Goal: Check status: Check status

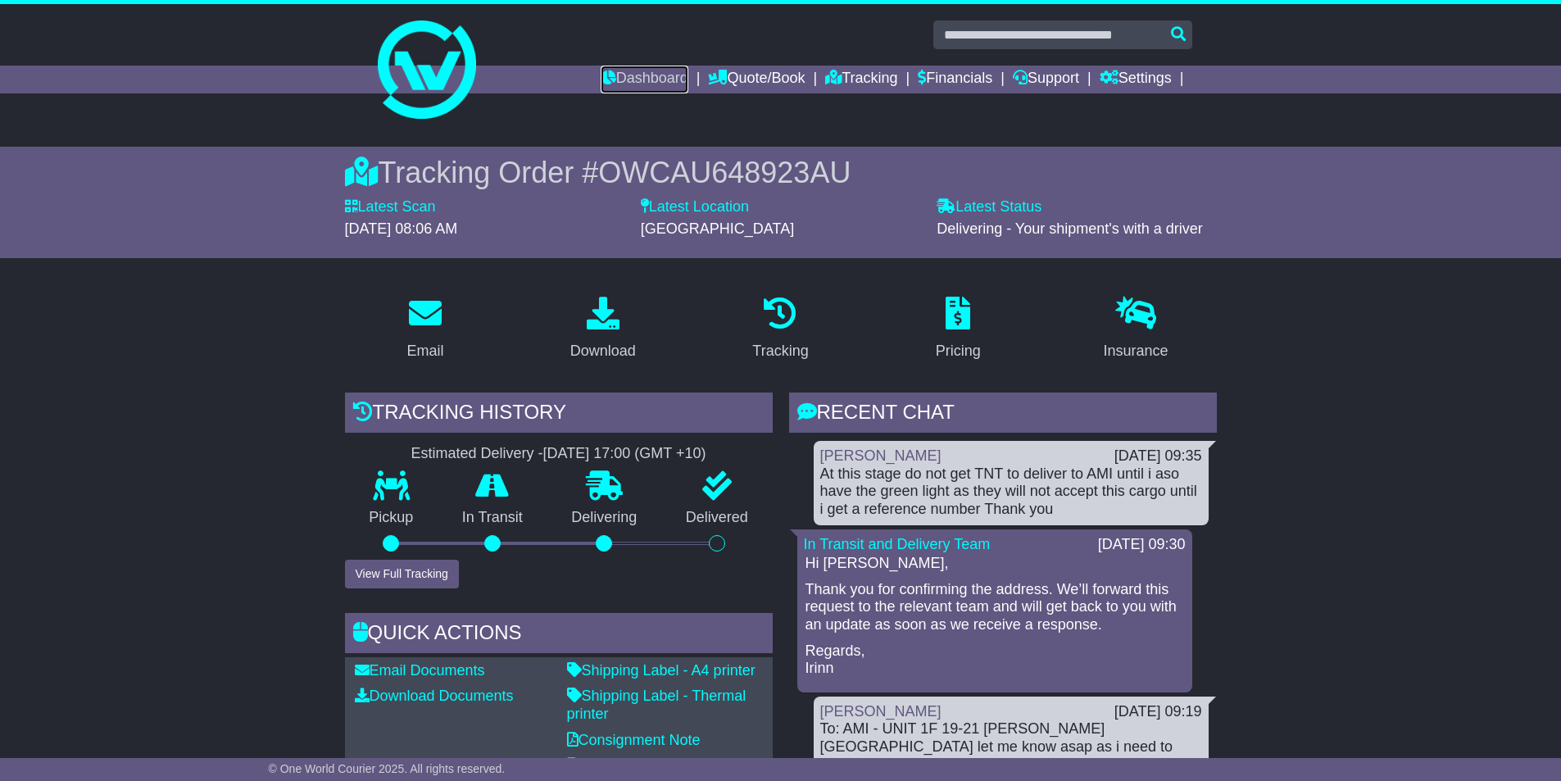
click at [621, 76] on link "Dashboard" at bounding box center [645, 80] width 88 height 28
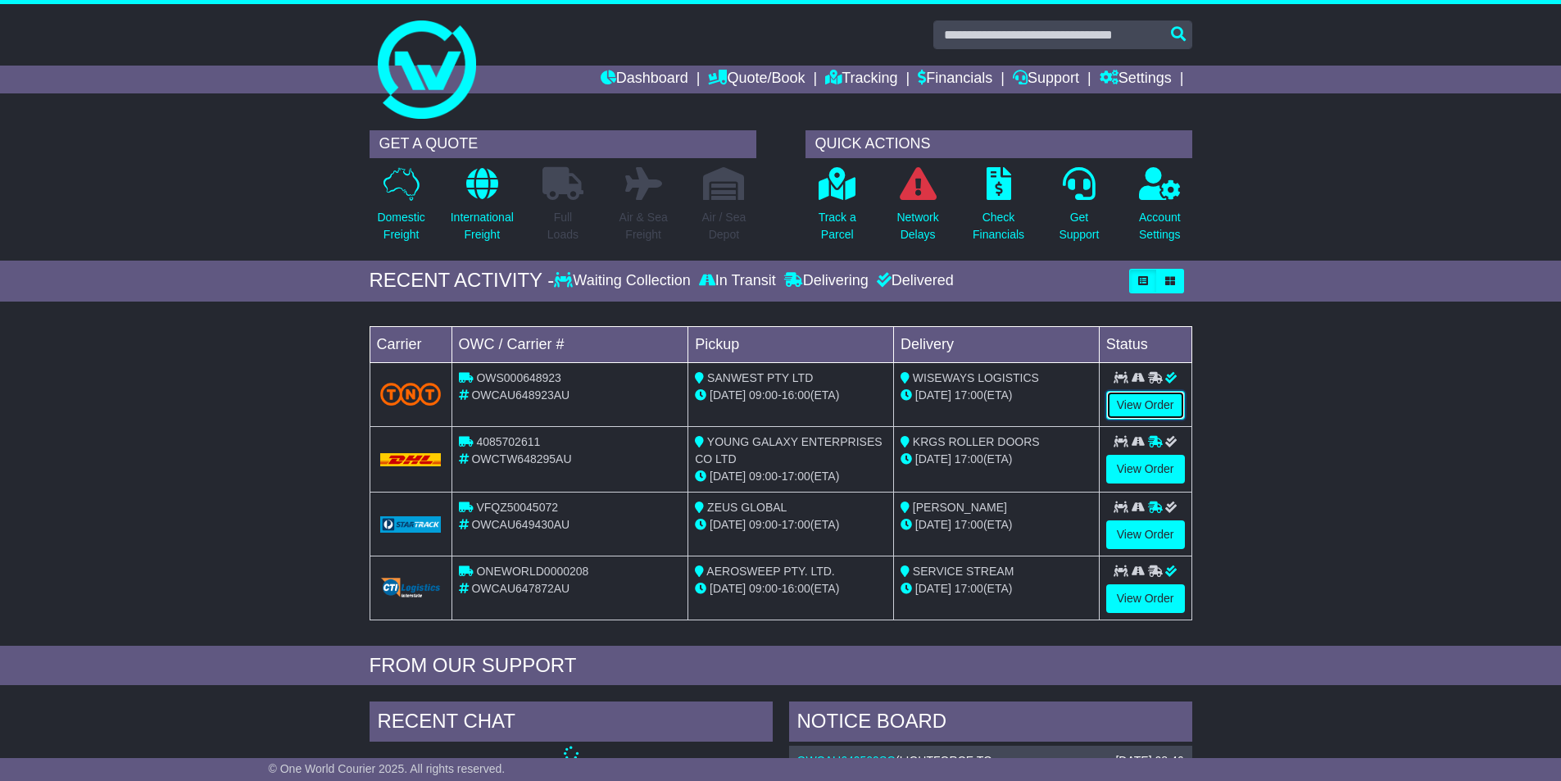
click at [1135, 404] on link "View Order" at bounding box center [1145, 405] width 79 height 29
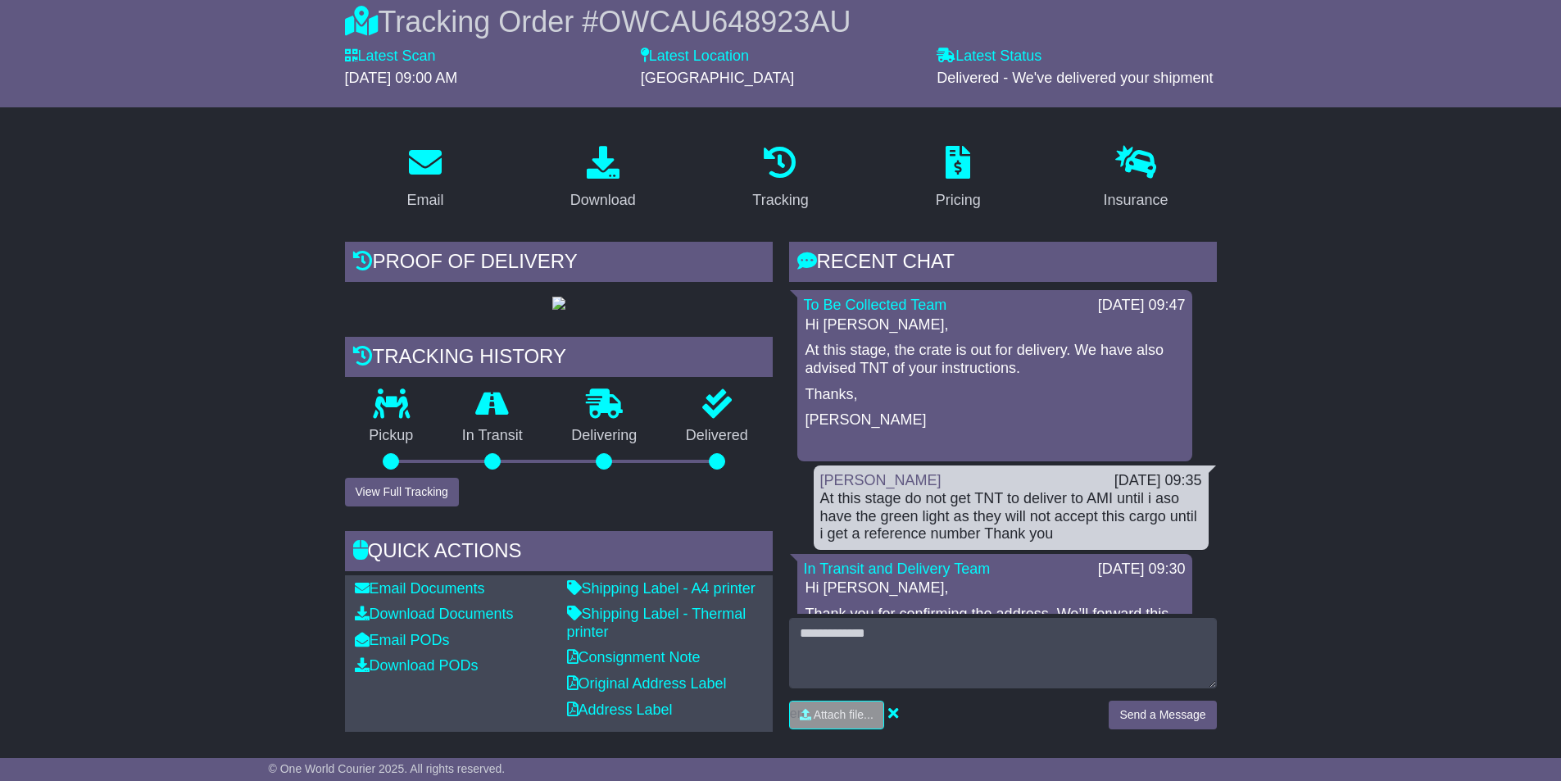
scroll to position [164, 0]
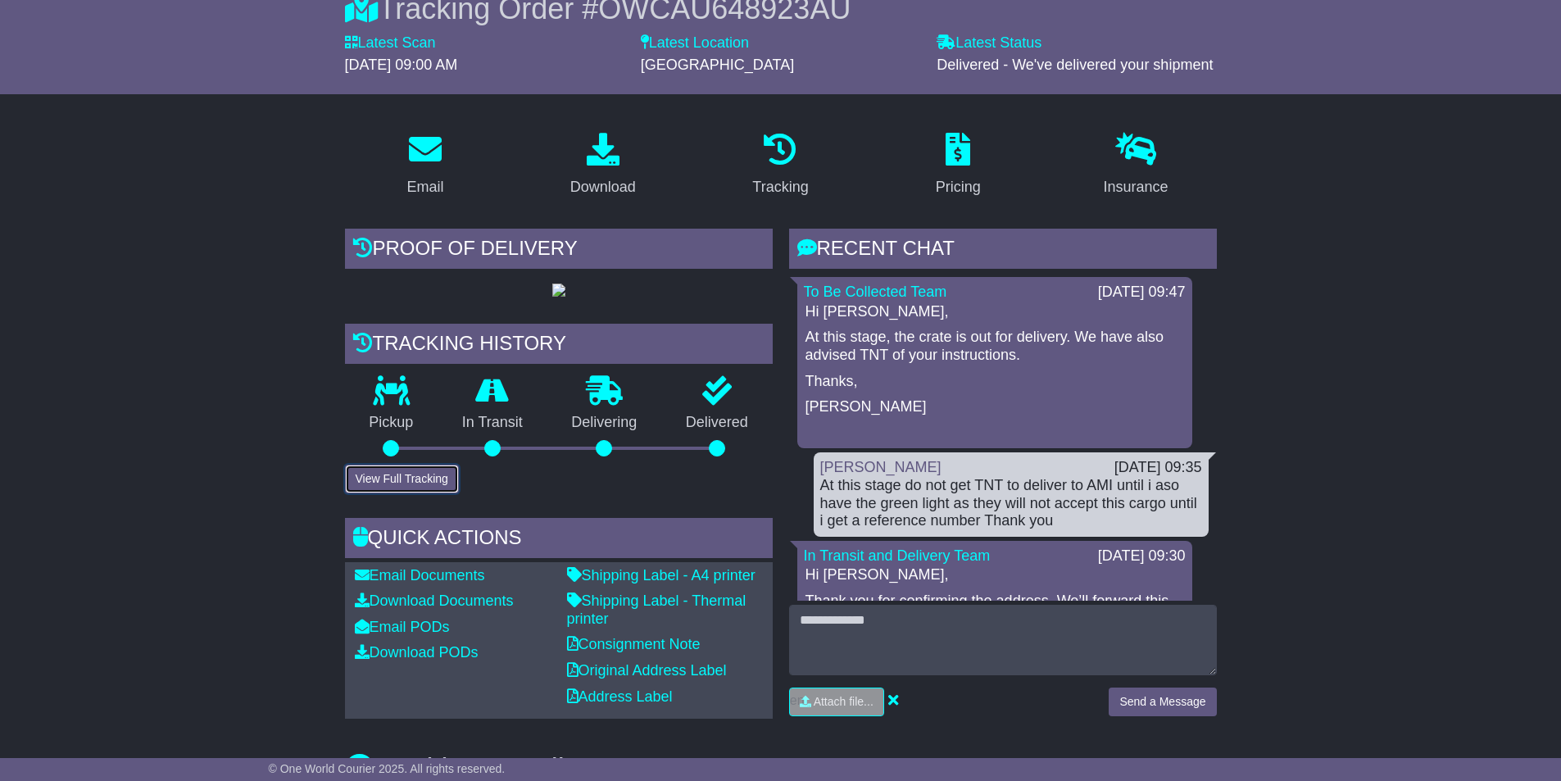
click at [415, 493] on button "View Full Tracking" at bounding box center [402, 479] width 114 height 29
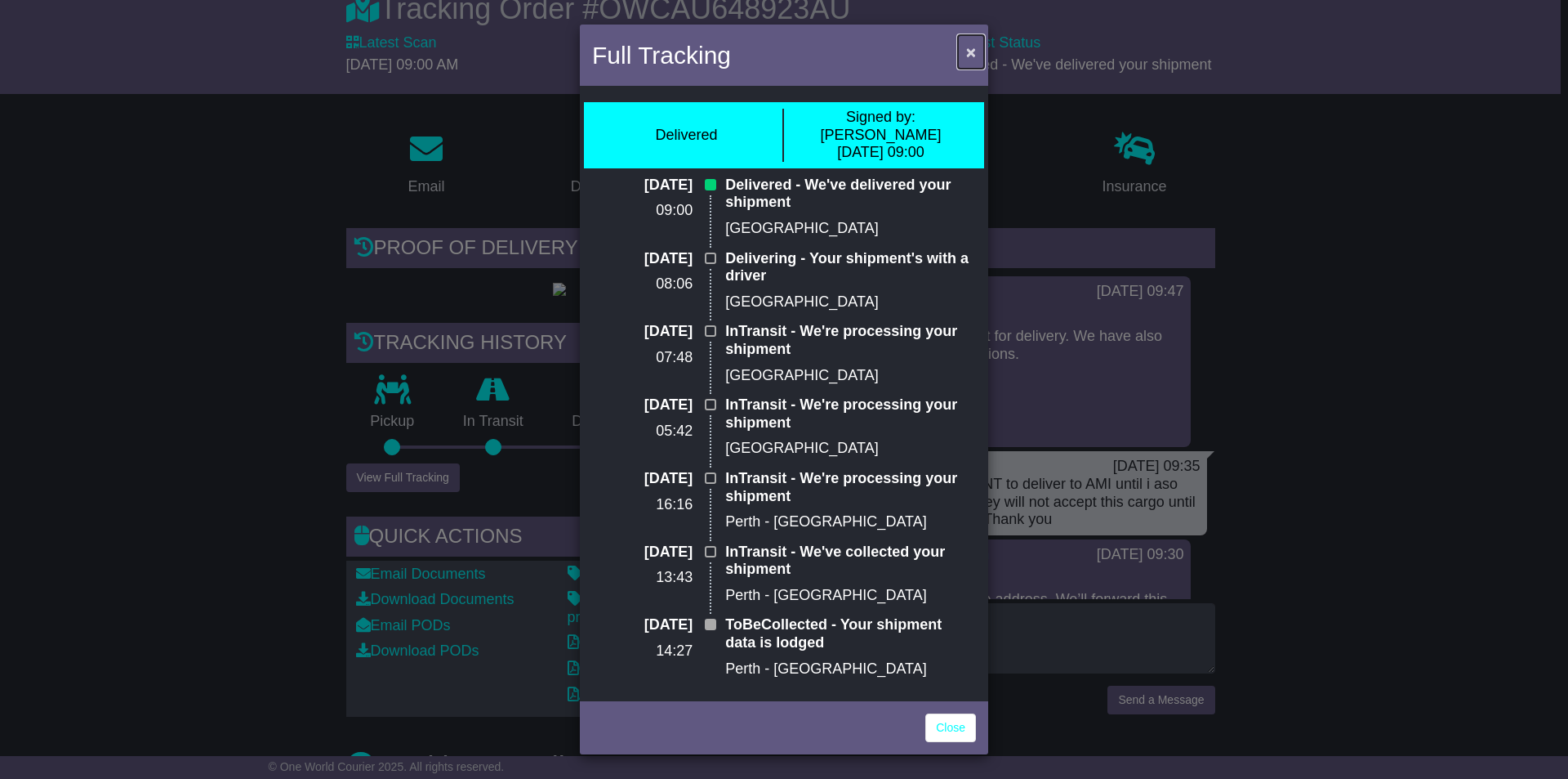
click at [971, 50] on span "×" at bounding box center [971, 52] width 10 height 19
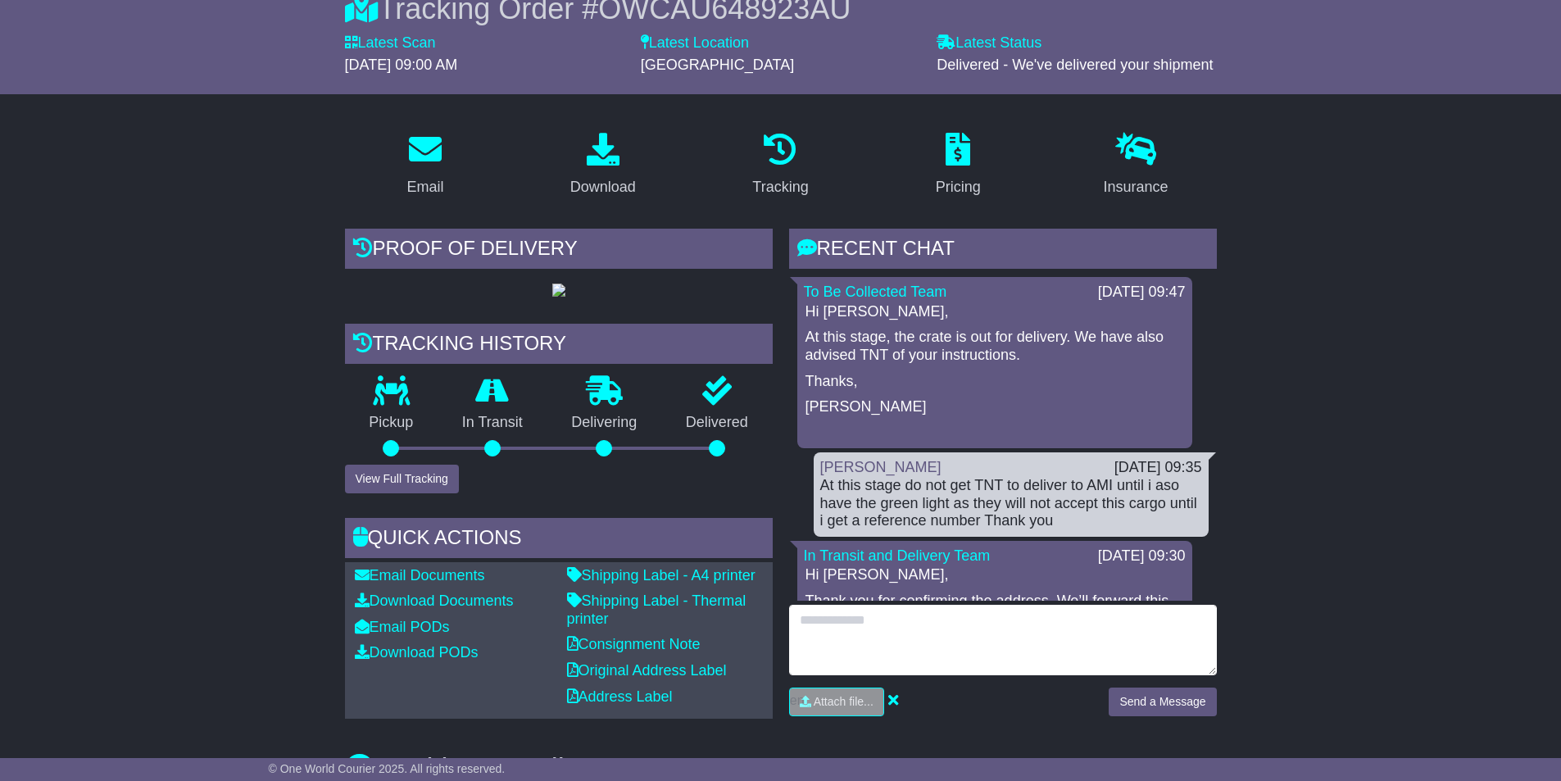
click at [834, 624] on textarea at bounding box center [1003, 640] width 428 height 70
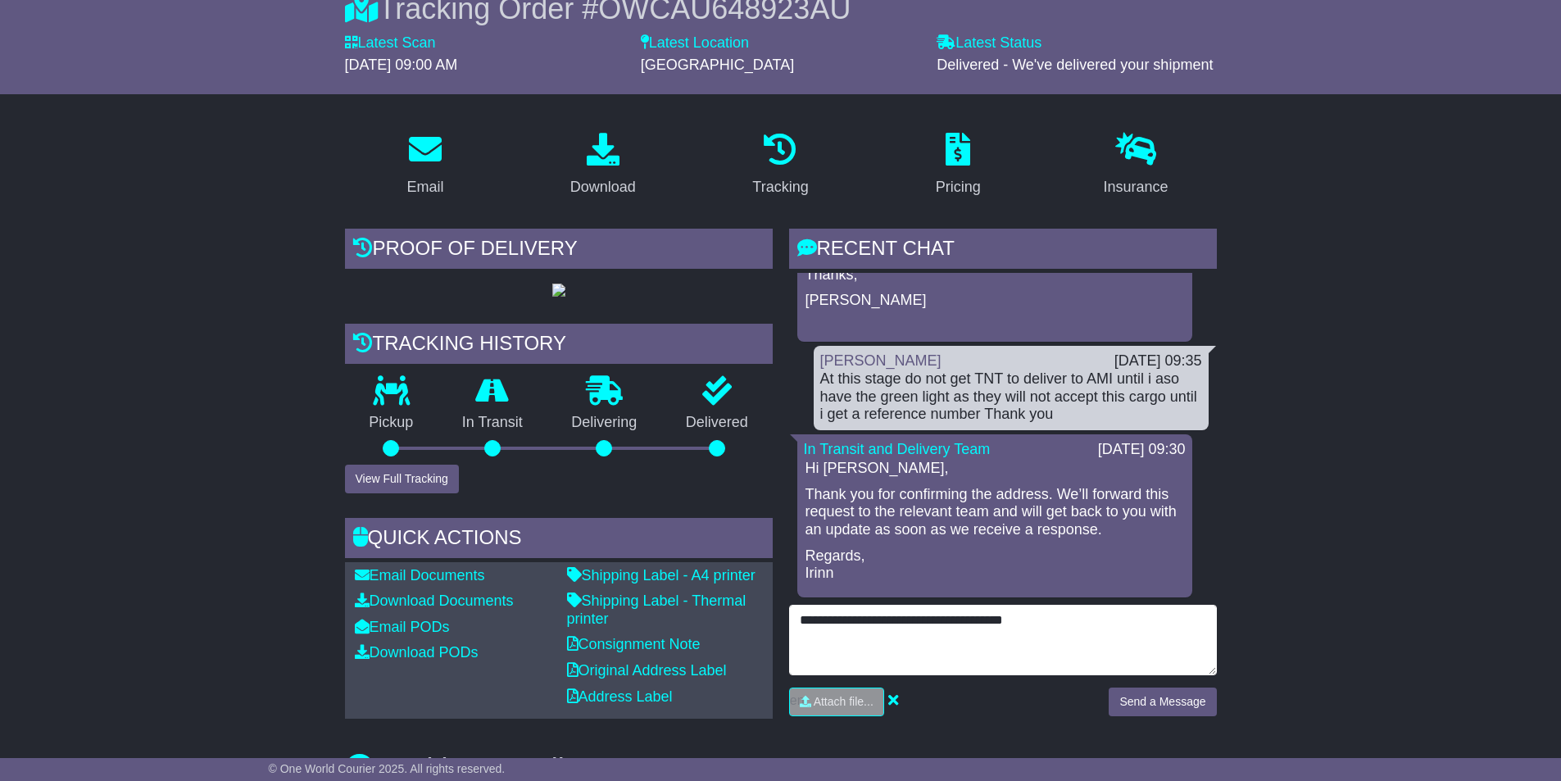
scroll to position [0, 0]
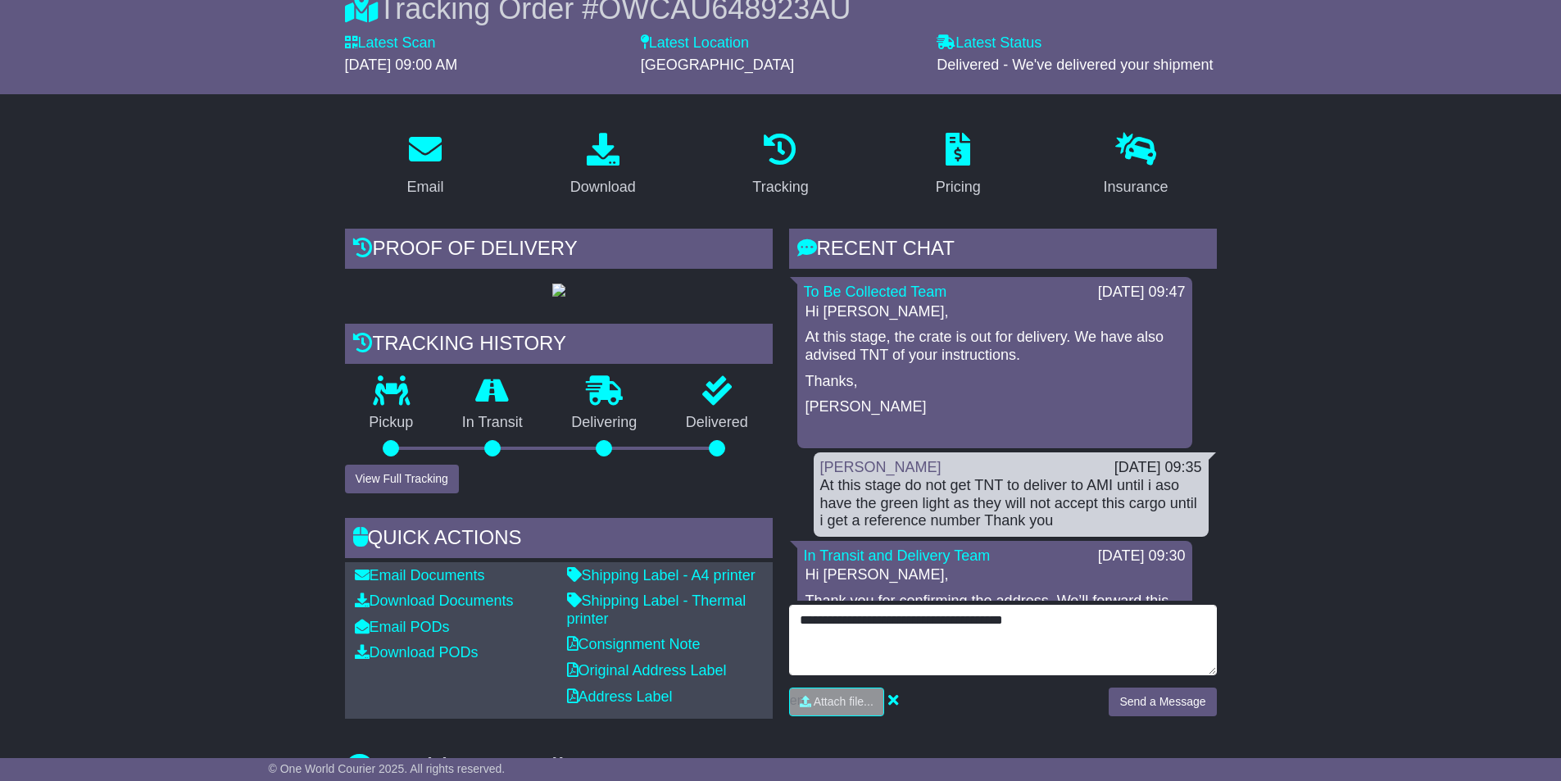
drag, startPoint x: 950, startPoint y: 620, endPoint x: 1027, endPoint y: 615, distance: 77.2
click at [1027, 615] on textarea "**********" at bounding box center [1003, 640] width 428 height 70
type textarea "**********"
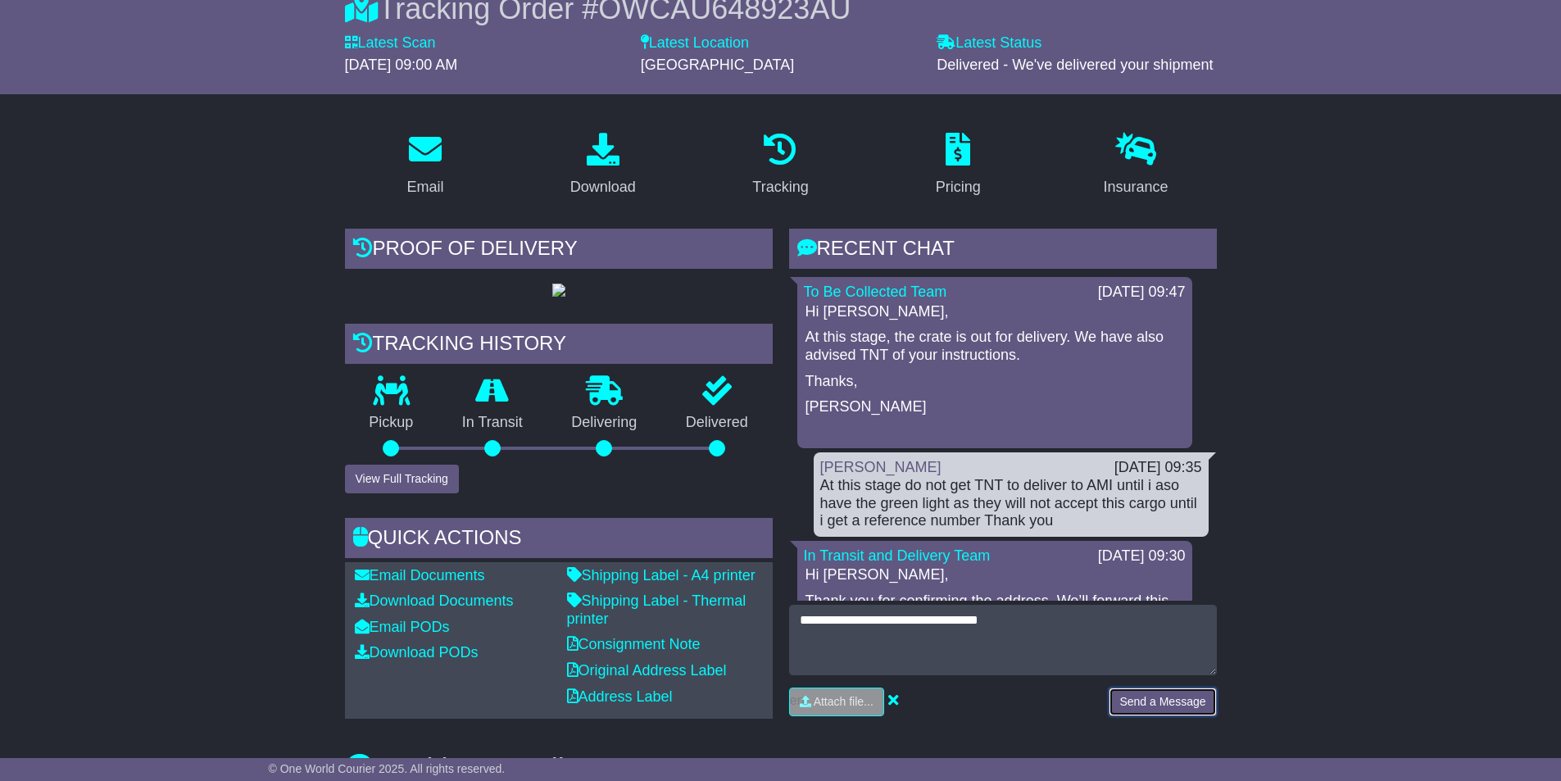
click at [1137, 700] on button "Send a Message" at bounding box center [1161, 701] width 107 height 29
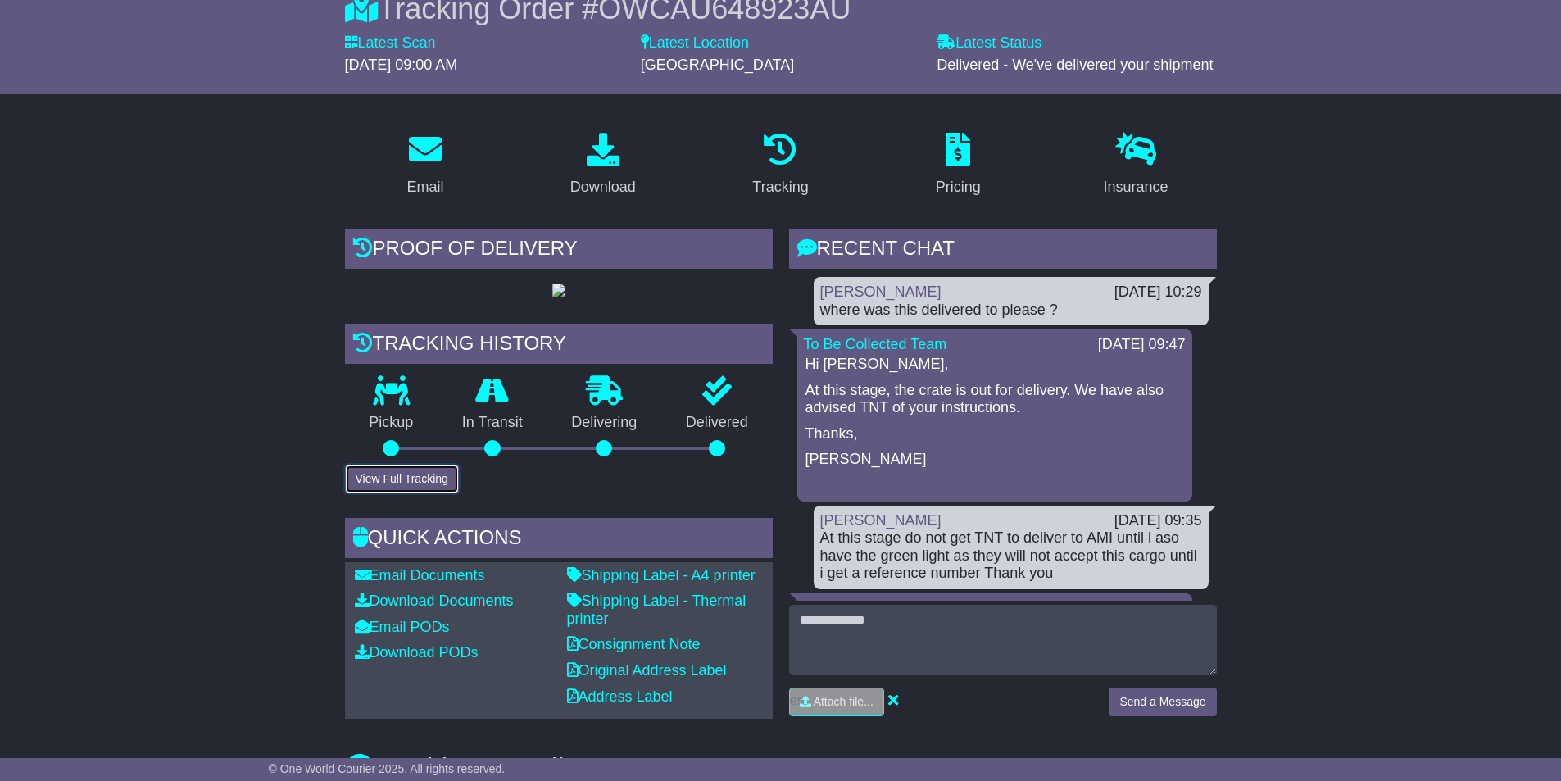
click at [430, 493] on button "View Full Tracking" at bounding box center [402, 479] width 114 height 29
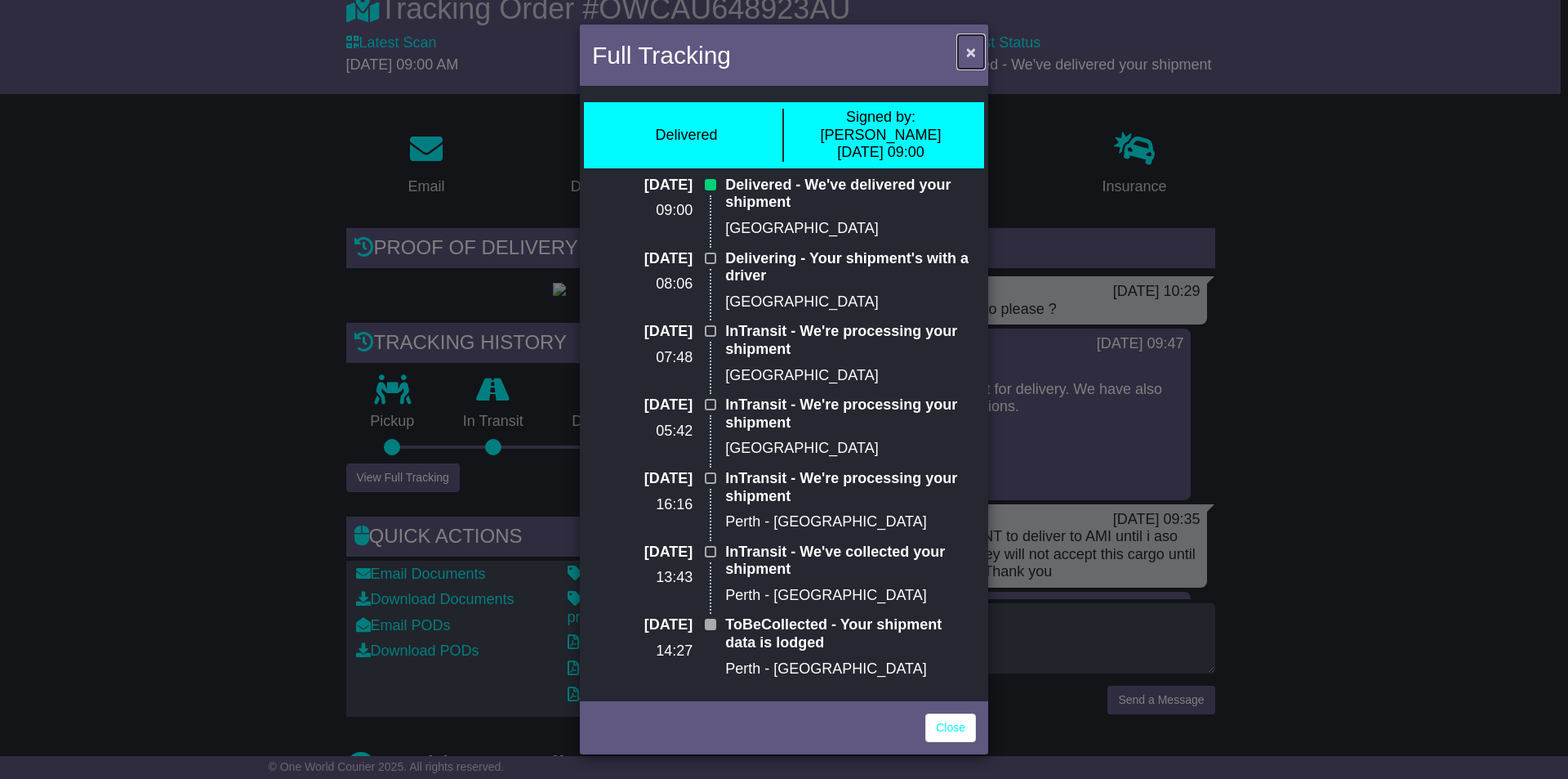
click at [969, 52] on span "×" at bounding box center [971, 52] width 10 height 19
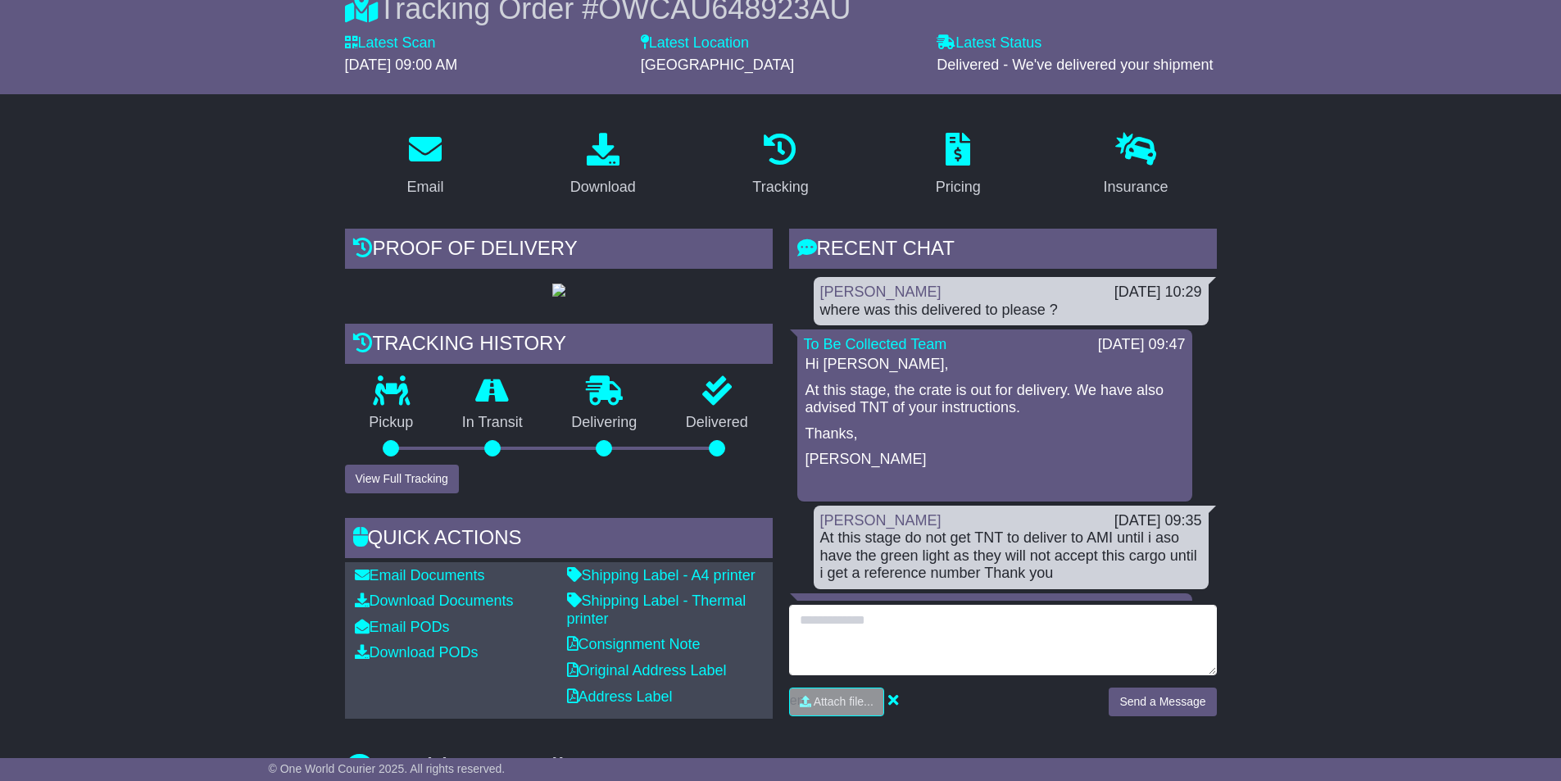
click at [829, 624] on textarea at bounding box center [1003, 640] width 428 height 70
type textarea "**********"
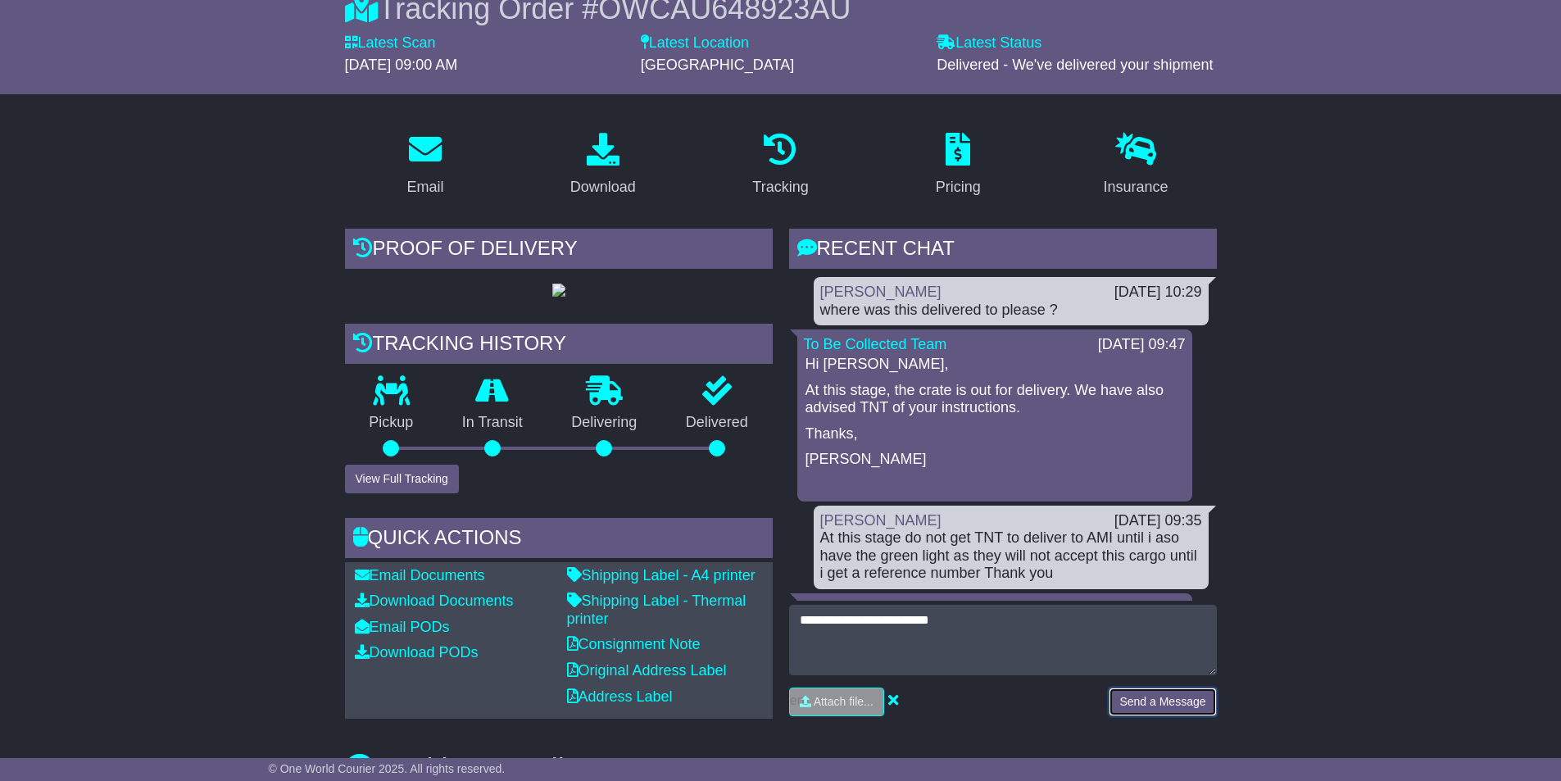
click at [1148, 691] on button "Send a Message" at bounding box center [1161, 701] width 107 height 29
